Goal: Task Accomplishment & Management: Manage account settings

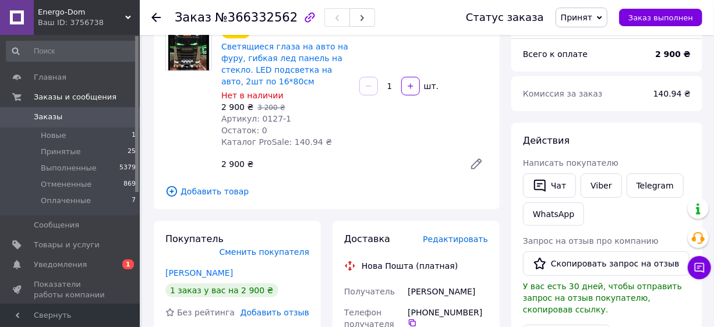
scroll to position [211, 0]
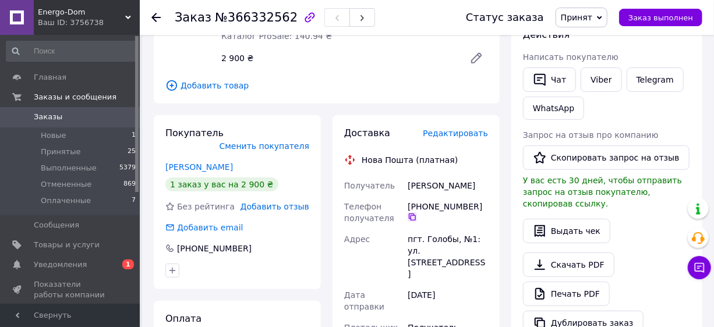
click at [411, 218] on icon at bounding box center [412, 217] width 7 height 7
click at [414, 215] on icon at bounding box center [412, 217] width 7 height 7
click at [420, 187] on div "[PERSON_NAME]" at bounding box center [447, 185] width 85 height 21
copy div "[PERSON_NAME]"
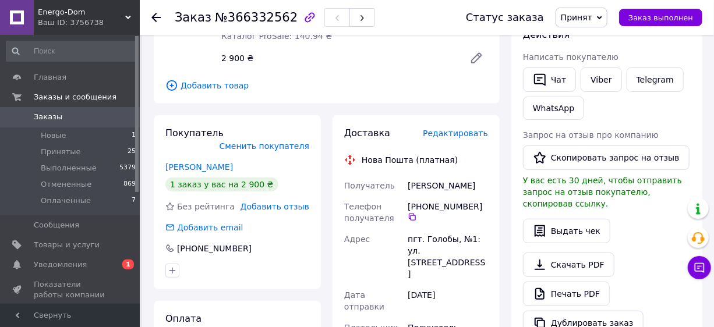
click at [443, 186] on div "[PERSON_NAME]" at bounding box center [447, 185] width 85 height 21
copy div "Стас"
click at [433, 239] on div "пгт. Голобы, №1: ул. [STREET_ADDRESS]" at bounding box center [447, 257] width 85 height 56
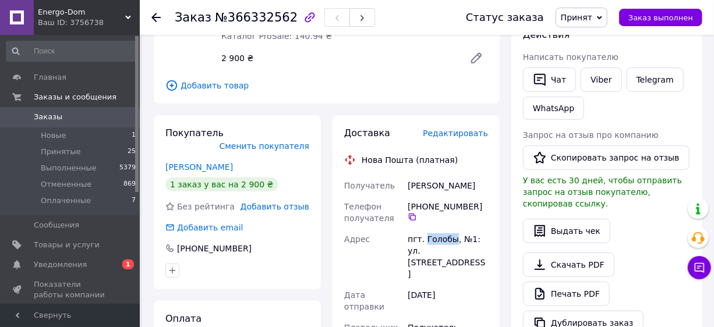
copy div "Голобы"
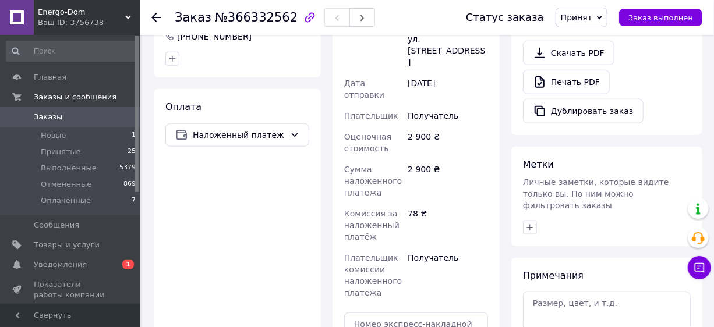
scroll to position [530, 0]
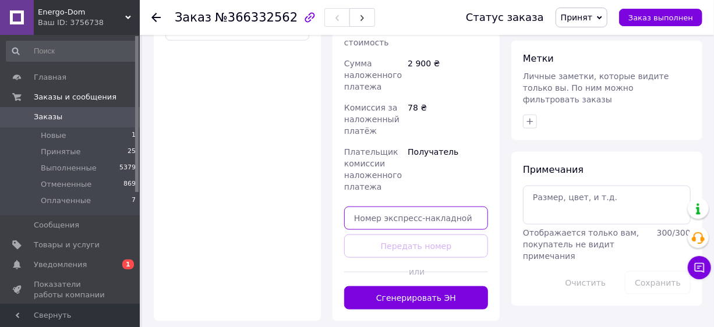
click at [400, 207] on input "text" at bounding box center [416, 218] width 144 height 23
paste input "20451269220056"
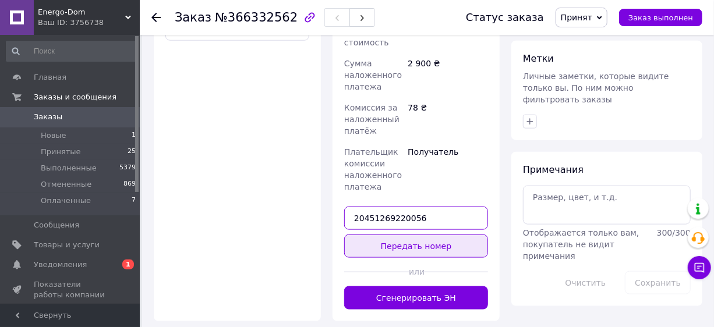
type input "20451269220056"
click at [408, 235] on button "Передать номер" at bounding box center [416, 246] width 144 height 23
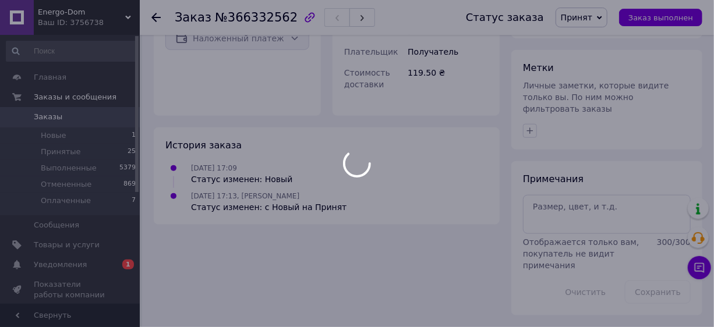
scroll to position [495, 0]
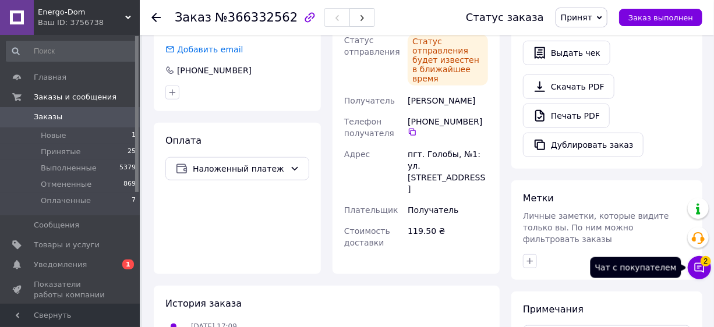
click at [699, 266] on icon at bounding box center [700, 268] width 10 height 10
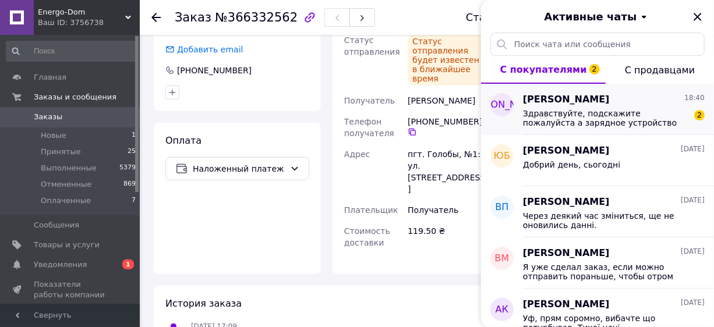
click at [574, 118] on span "Здравствуйте, подскажите пожалуйста а зарядное устройство есть." at bounding box center [605, 118] width 165 height 19
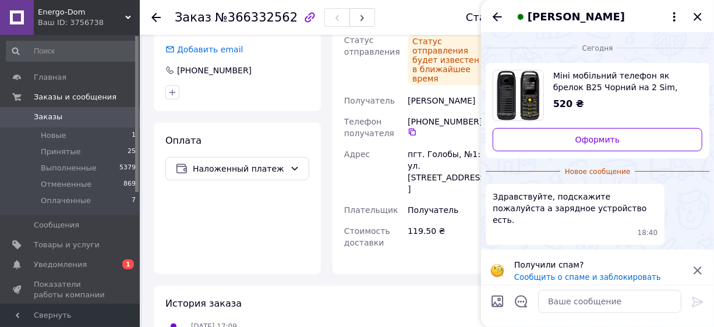
scroll to position [495, 0]
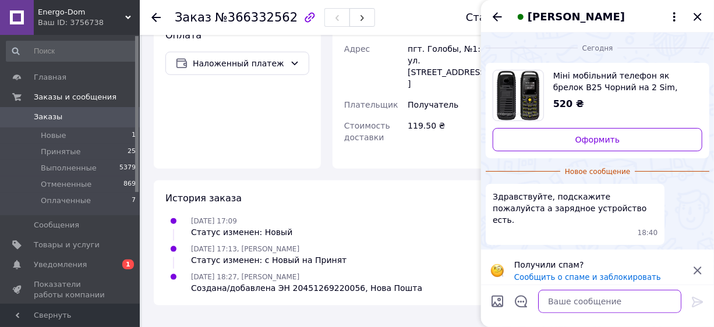
click at [568, 298] on textarea at bounding box center [609, 301] width 143 height 23
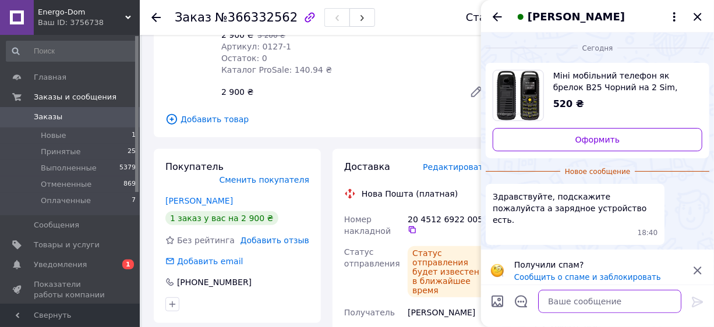
scroll to position [0, 0]
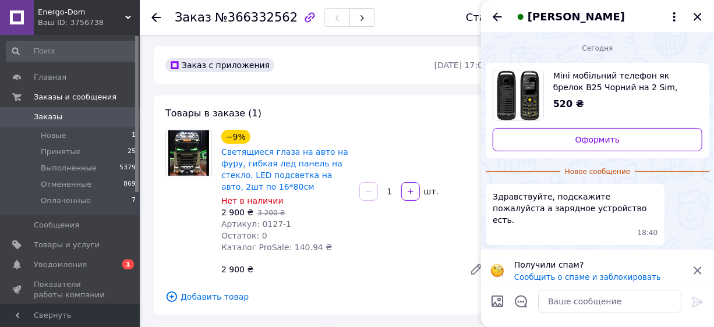
click at [77, 113] on span "Заказы" at bounding box center [71, 117] width 74 height 10
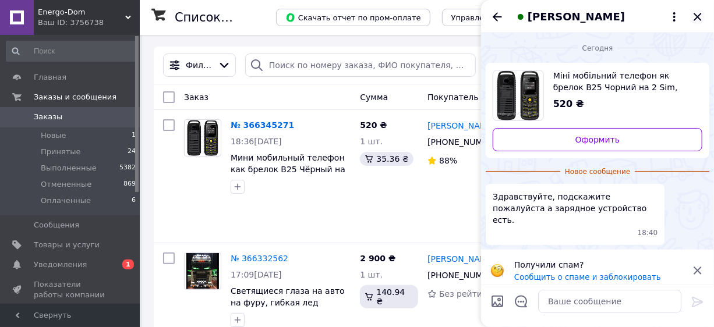
click at [701, 10] on icon "Закрыть" at bounding box center [698, 17] width 14 height 14
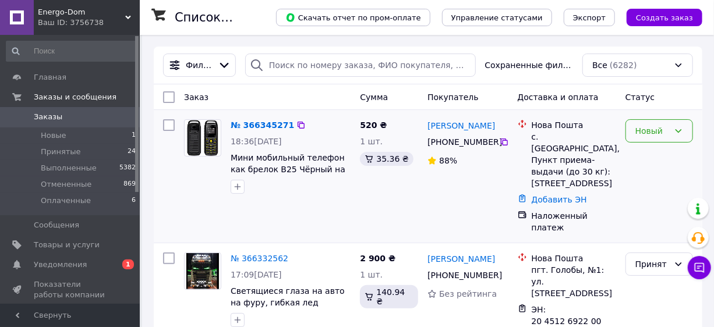
click at [648, 128] on div "Новый" at bounding box center [653, 131] width 34 height 13
click at [649, 151] on li "Принят" at bounding box center [659, 156] width 66 height 21
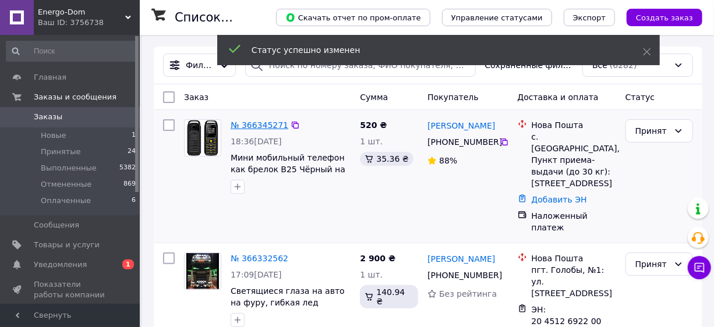
click at [260, 126] on link "№ 366345271" at bounding box center [260, 125] width 58 height 9
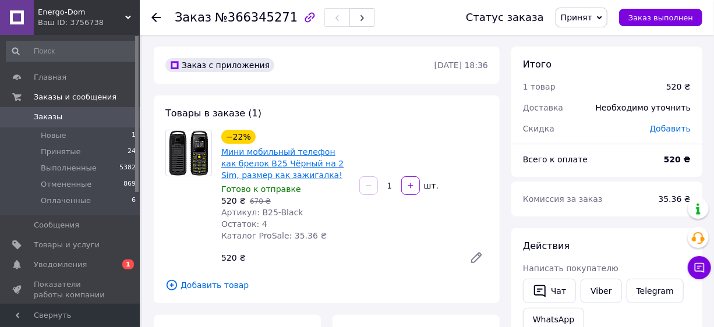
click at [283, 161] on link "Мини мобильный телефон как брелок B25 Чёрный на 2 Sim, размер как зажигалка!" at bounding box center [282, 163] width 122 height 33
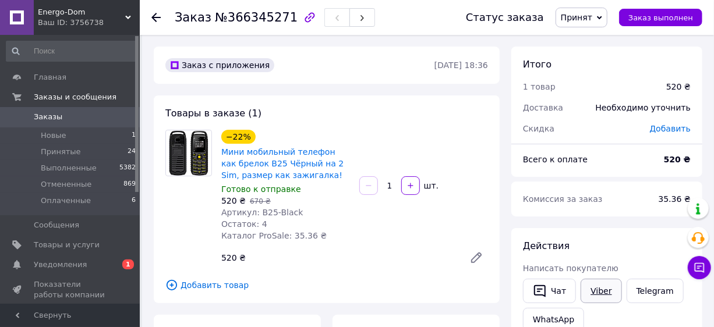
click at [599, 289] on link "Viber" at bounding box center [601, 291] width 41 height 24
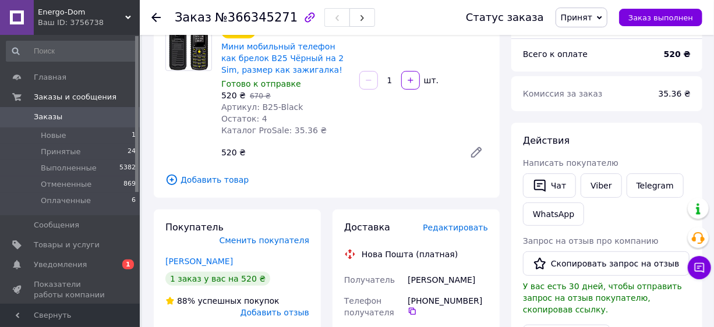
scroll to position [211, 0]
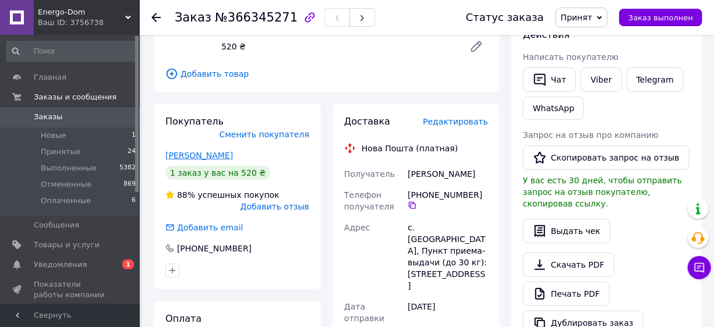
click at [207, 151] on link "[PERSON_NAME]" at bounding box center [199, 155] width 68 height 9
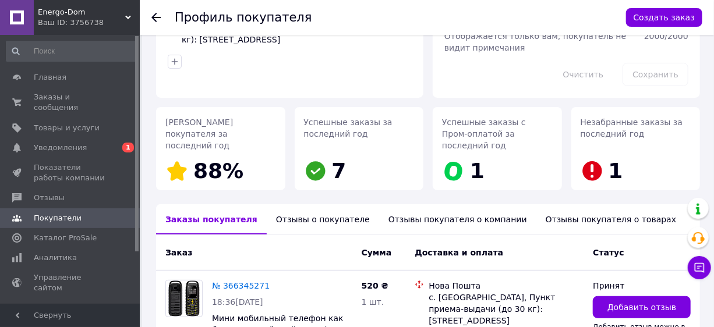
scroll to position [181, 0]
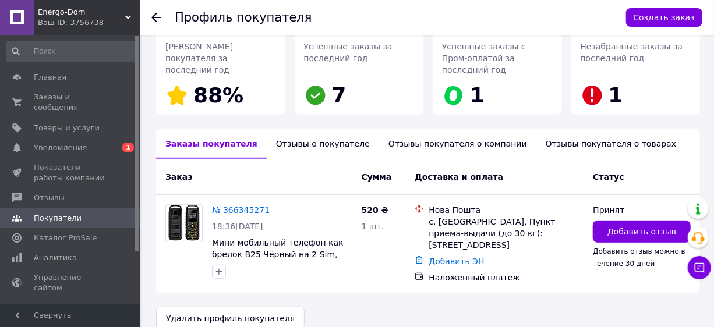
click at [284, 126] on div "[PERSON_NAME] 88% Редактировать 1 заказ у вас на 520 ₴ [PHONE_NUMBER] с. Спасск…" at bounding box center [428, 99] width 544 height 463
click at [294, 137] on div "Отзывы о покупателе" at bounding box center [323, 144] width 112 height 30
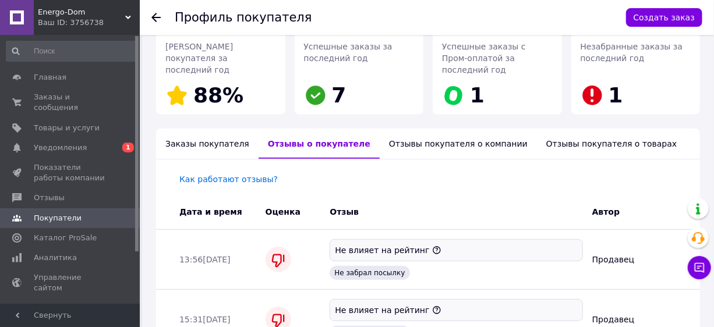
scroll to position [242, 0]
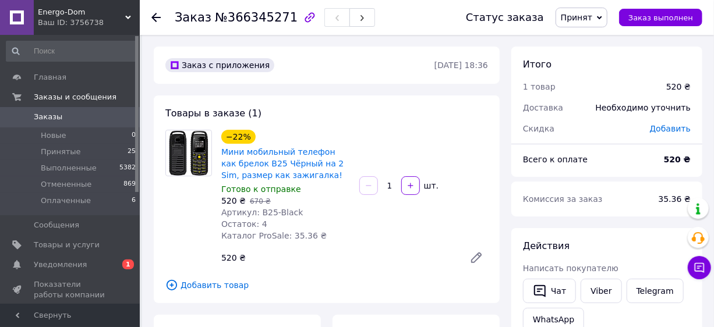
click at [53, 111] on link "Заказы 0" at bounding box center [71, 117] width 143 height 20
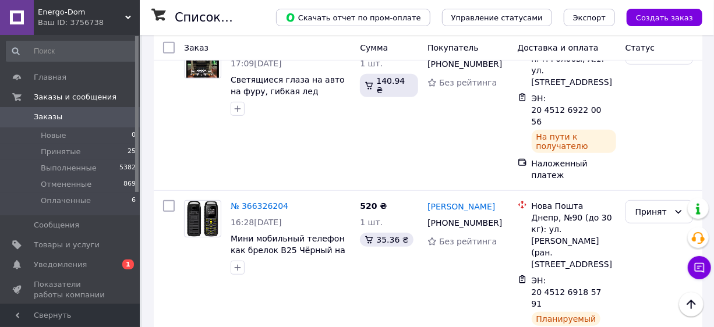
scroll to position [105, 0]
